Goal: Check status

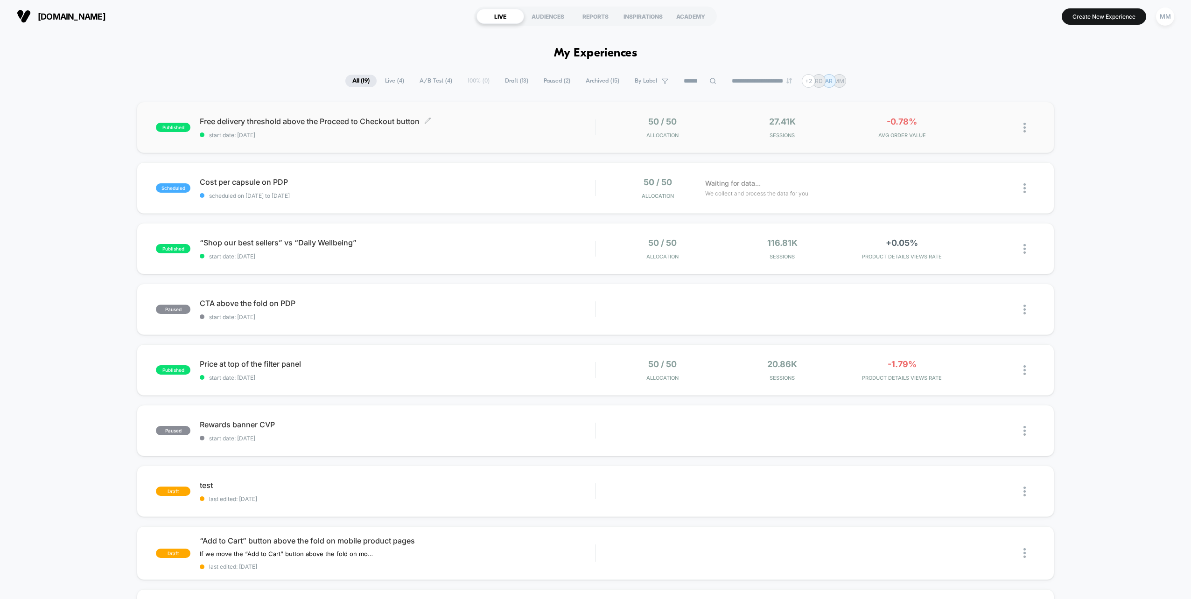
click at [280, 132] on span "start date: [DATE]" at bounding box center [397, 135] width 395 height 7
click at [394, 76] on span "Live ( 4 )" at bounding box center [394, 81] width 33 height 13
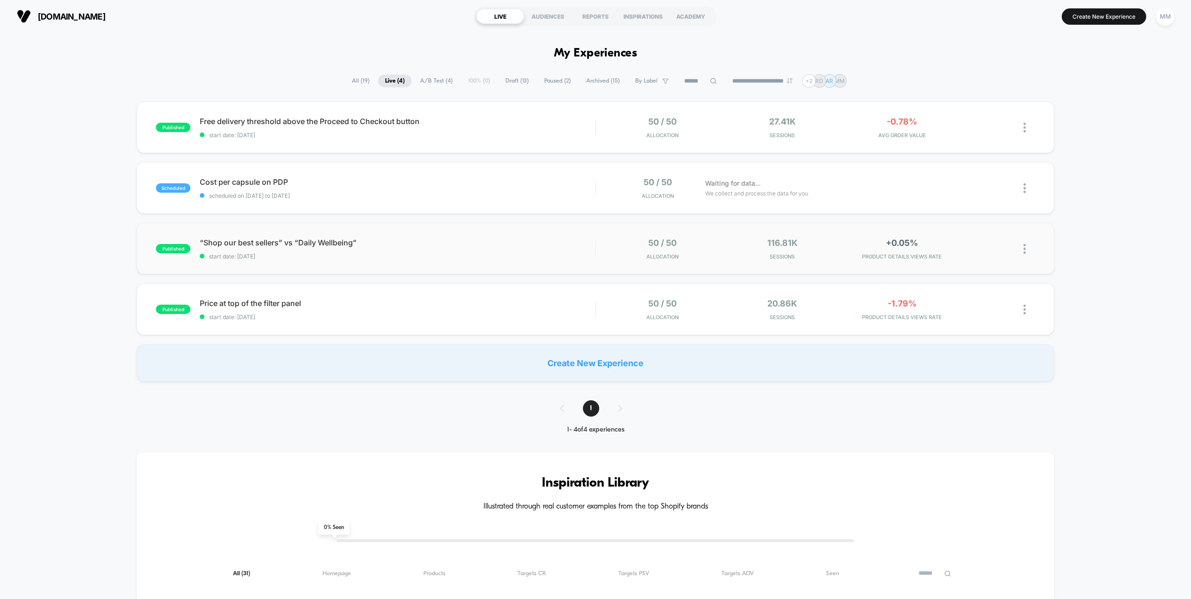
click at [528, 260] on div "published “Shop our best sellers” vs “Daily Wellbeing” start date: [DATE] 50 / …" at bounding box center [595, 248] width 917 height 51
